Goal: Contribute content: Contribute content

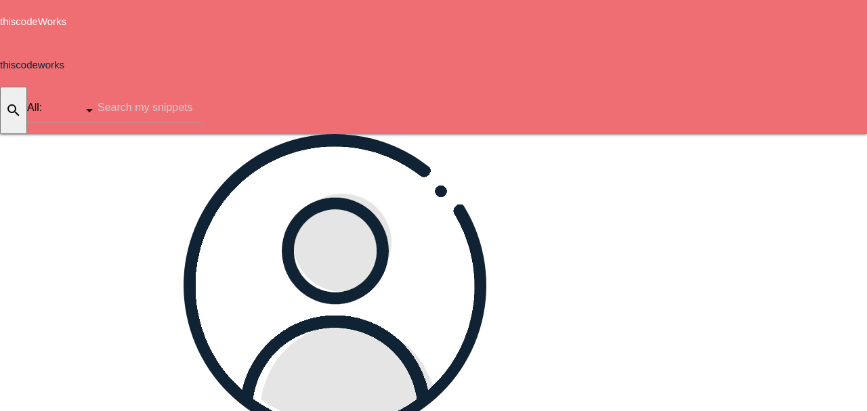
click at [775, 134] on icon "add" at bounding box center [781, 155] width 16 height 43
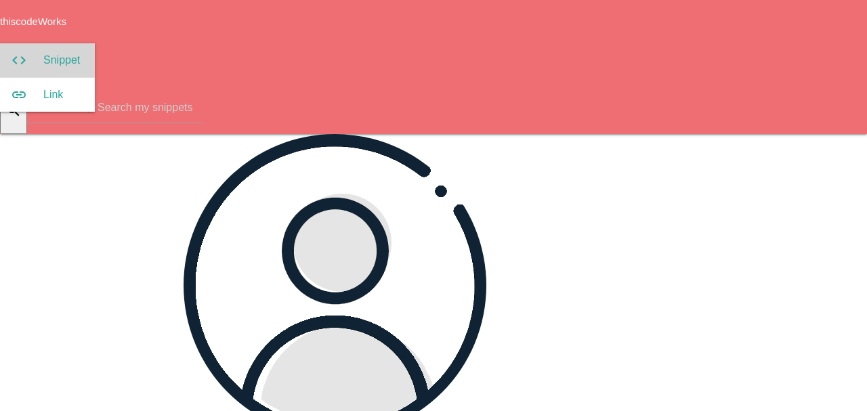
click at [95, 43] on link "code Snippet" at bounding box center [47, 60] width 95 height 34
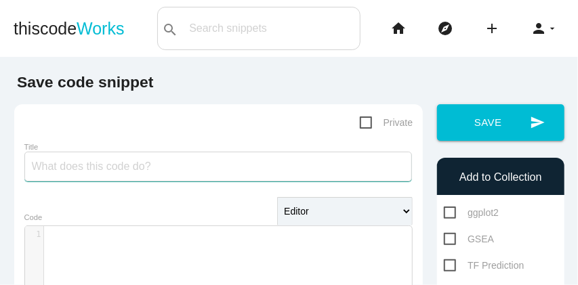
click at [141, 170] on input "Title" at bounding box center [218, 167] width 388 height 30
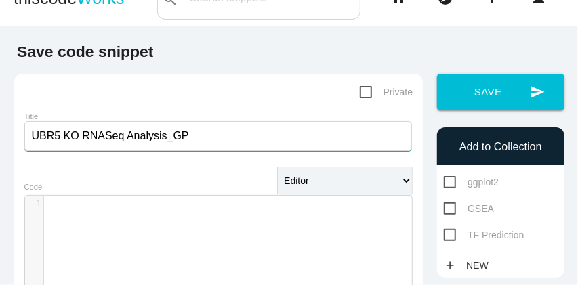
scroll to position [45, 0]
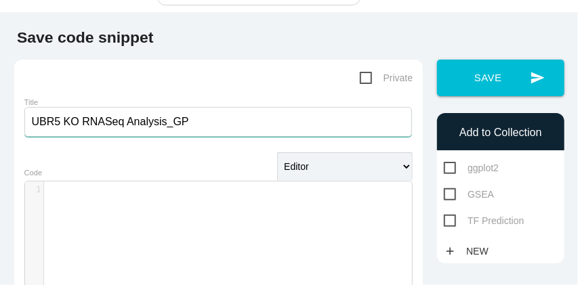
type input "UBR5 KO RNASeq Analysis_GP"
click at [57, 201] on div "1 ​" at bounding box center [229, 260] width 408 height 156
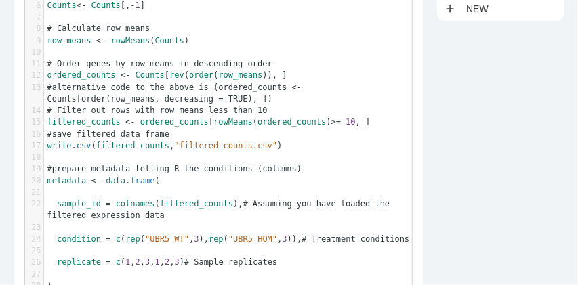
scroll to position [152, 0]
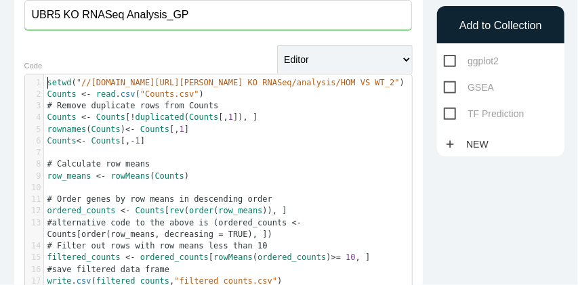
click at [46, 83] on pre "setwd ( "//[DOMAIN_NAME][URL][PERSON_NAME] KO RNASeq/analysis/HOM VS WT_2" )" at bounding box center [232, 83] width 376 height 12
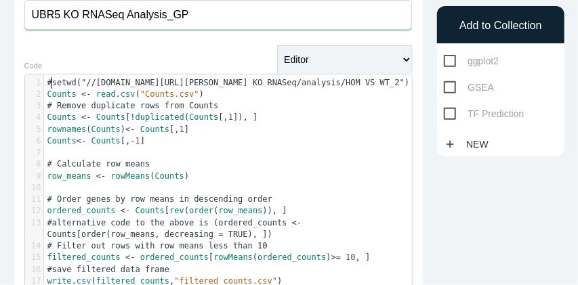
scroll to position [3, 3]
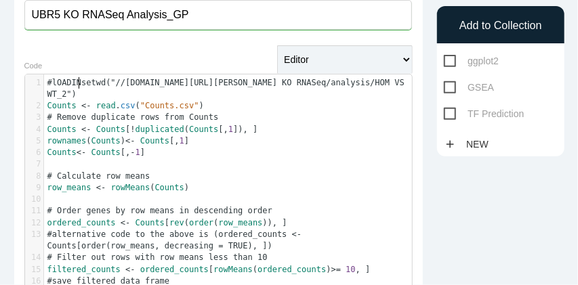
type textarea "#lOADING"
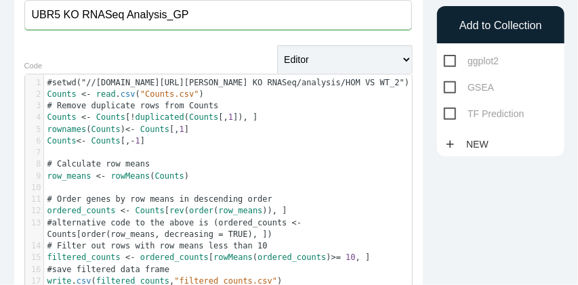
type textarea "l"
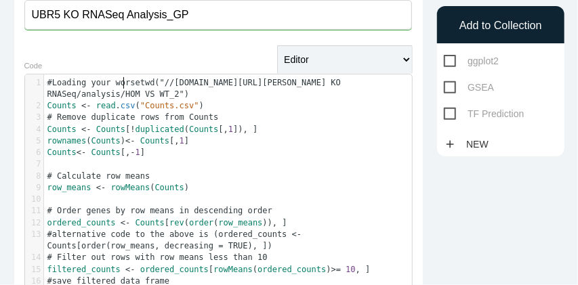
scroll to position [3, 62]
type textarea "Loading your work"
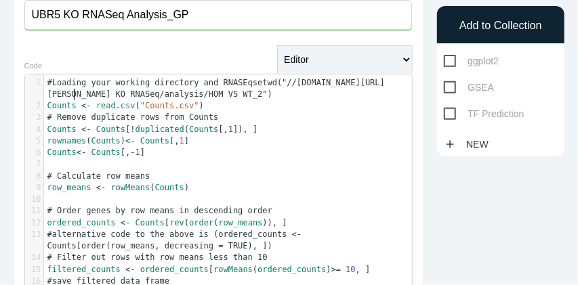
scroll to position [3, 111]
type textarea "working directory and RNASEq data c"
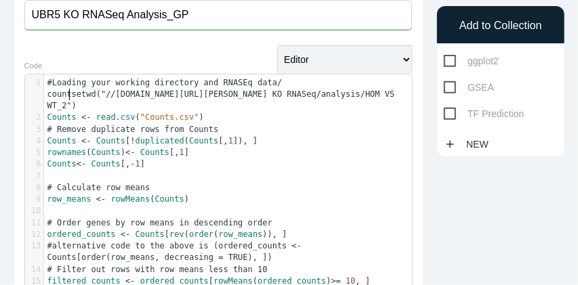
scroll to position [3, 28]
type textarea "/ counts"
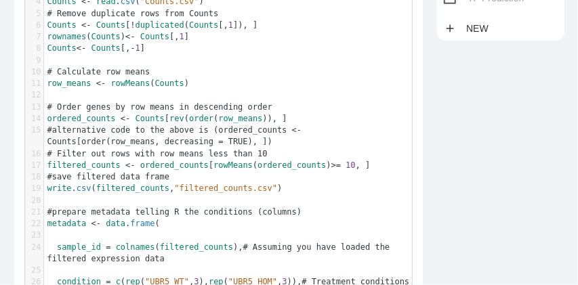
scroll to position [287, 0]
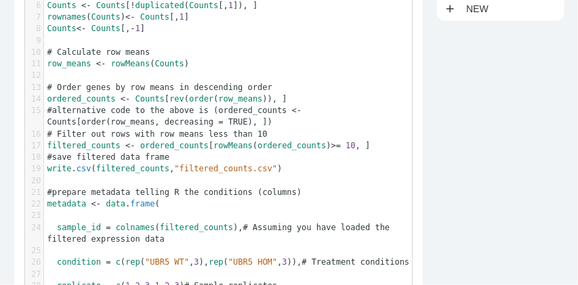
click at [47, 186] on span "​" at bounding box center [47, 180] width 0 height 9
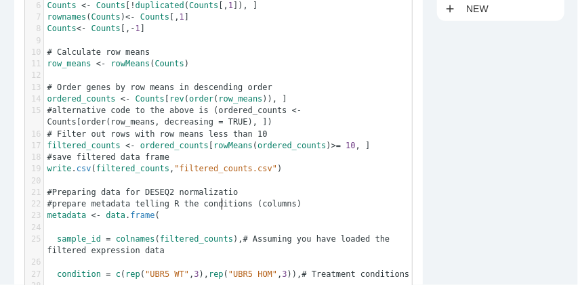
type textarea "#Preparing data for DESEQ2 normalization"
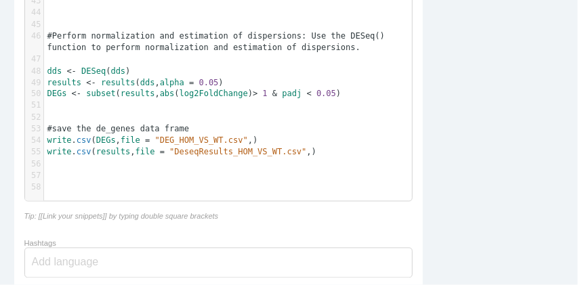
scroll to position [784, 0]
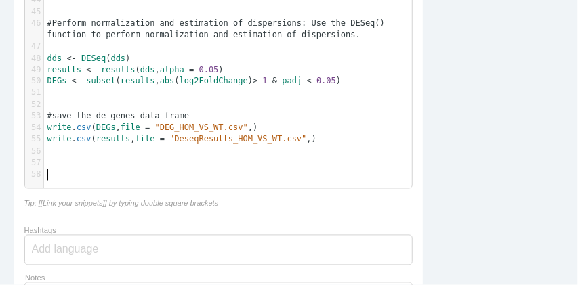
click at [47, 169] on pre "​" at bounding box center [232, 164] width 376 height 12
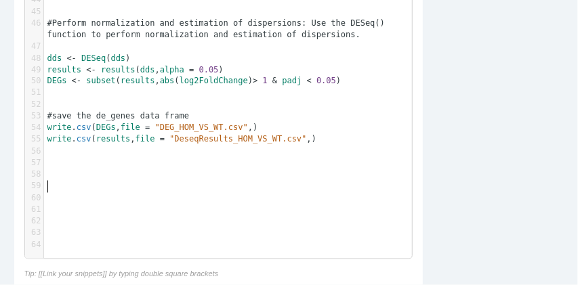
click at [47, 181] on pre "​" at bounding box center [232, 175] width 376 height 12
click at [52, 169] on pre "​" at bounding box center [232, 164] width 376 height 12
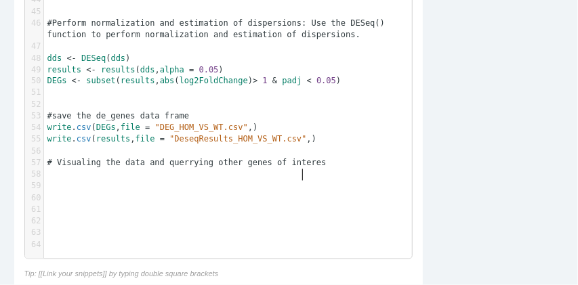
scroll to position [3, 206]
type textarea "# Visualing the data and querrying other genes of interest"
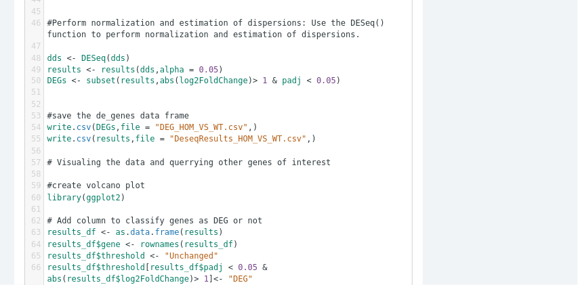
scroll to position [2249, 0]
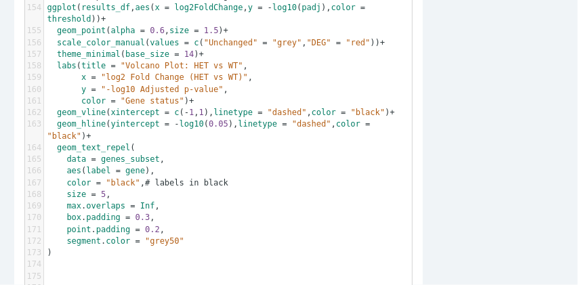
click at [52, 271] on pre "​" at bounding box center [232, 277] width 376 height 12
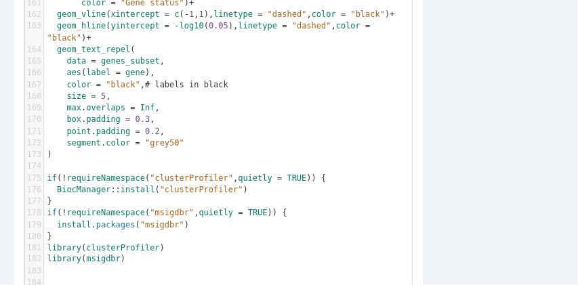
scroll to position [2335, 0]
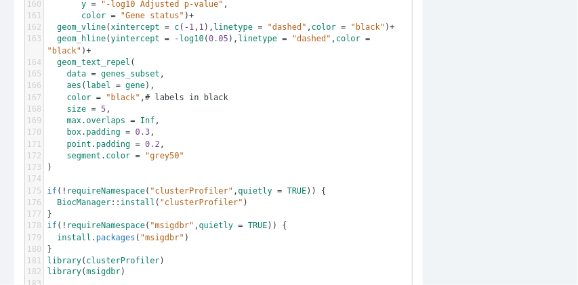
click at [50, 173] on pre "​" at bounding box center [232, 179] width 376 height 12
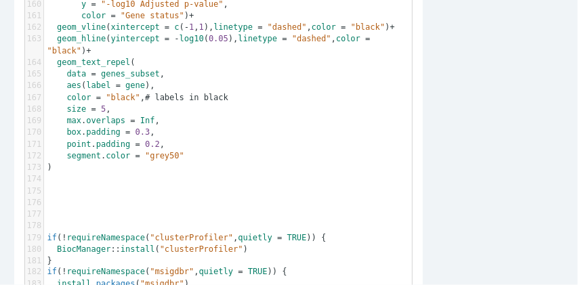
type textarea "#"
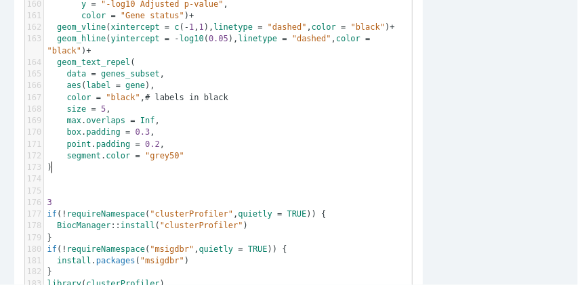
type textarea "3P"
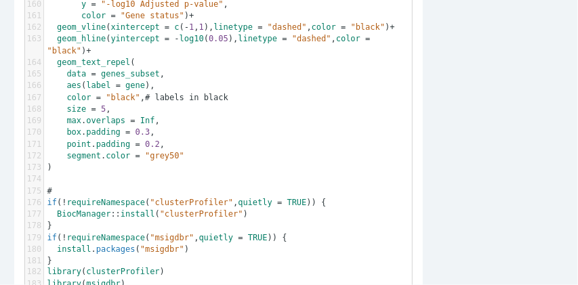
type textarea "#p"
type textarea "pATHWAY Enrichment analyses"
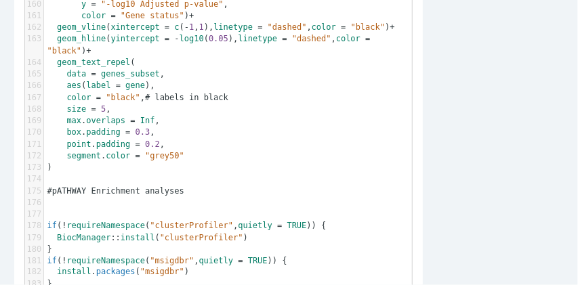
click at [182, 186] on pre "#pATHWAY Enrichment analyses" at bounding box center [232, 192] width 376 height 12
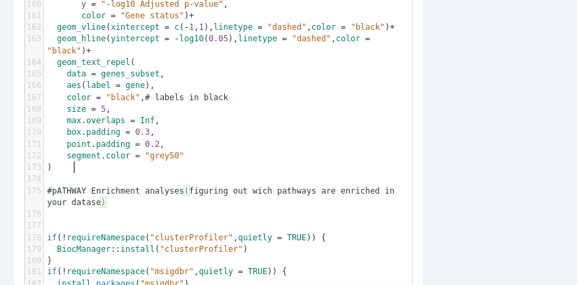
type textarea "figuring out wich pathways are enriched in your dataset"
type textarea "#"
click at [161, 209] on pre "​" at bounding box center [232, 215] width 376 height 12
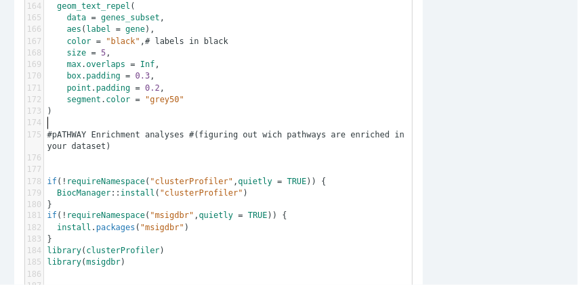
scroll to position [2335, 0]
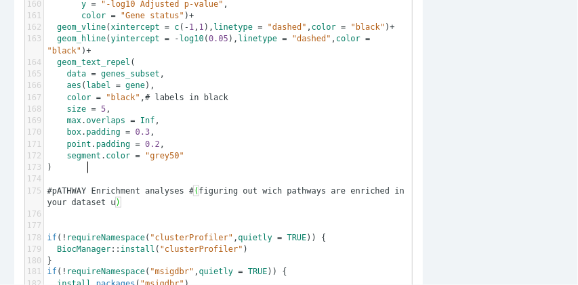
type textarea "ui"
type textarea "sing HALLMARK, KEGG"
type textarea "GSEA_"
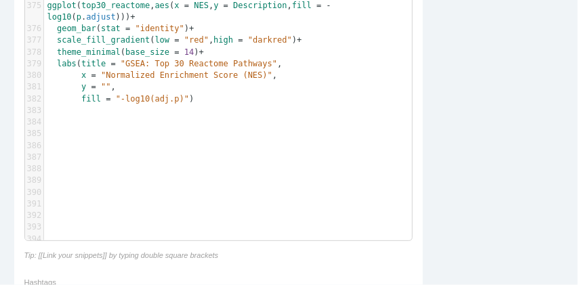
scroll to position [5000, 0]
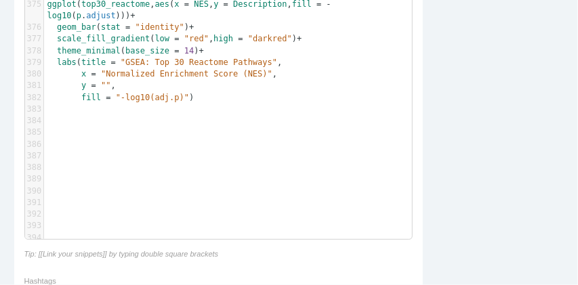
type textarea ", REACTOME etc"
click at [47, 127] on pre "​" at bounding box center [232, 133] width 376 height 12
type textarea "# Pathway enrichment analyses based on p"
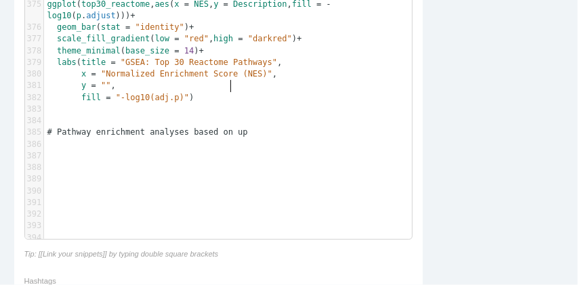
type textarea "upe"
type textarea "regulated vs downregua"
type textarea "lated DEGs"
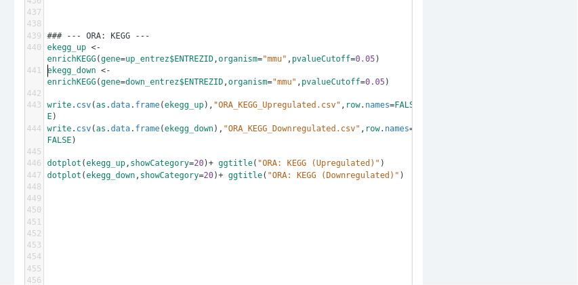
scroll to position [5984, 0]
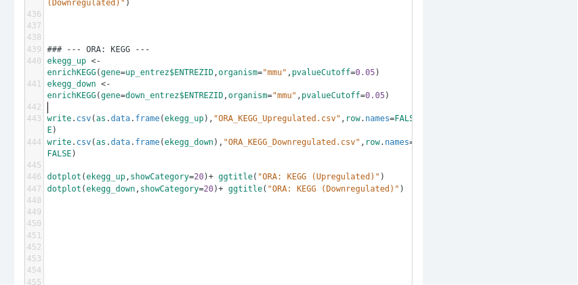
click at [46, 219] on pre "​" at bounding box center [232, 225] width 376 height 12
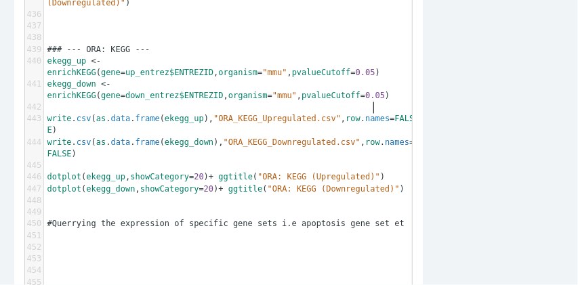
type textarea "#Querrying the expression of specific gene sets i.e apoptosis gene set etc"
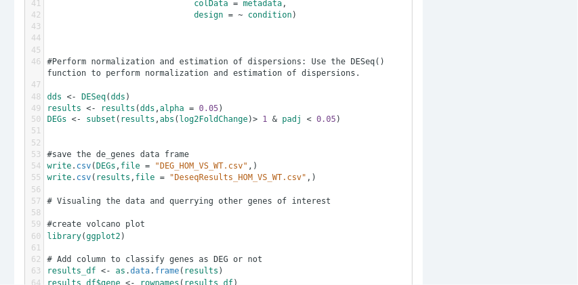
scroll to position [0, 0]
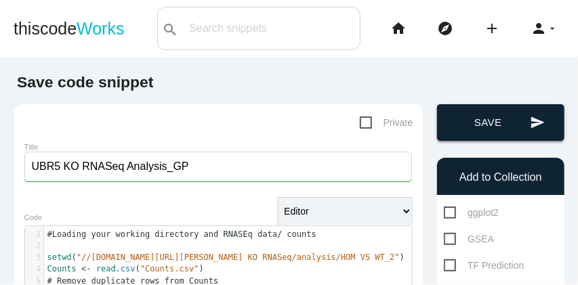
click at [499, 125] on button "send Save" at bounding box center [500, 122] width 127 height 37
